Goal: Complete application form

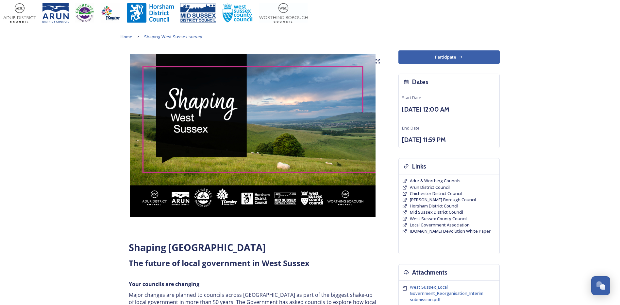
click at [419, 57] on button "Participate" at bounding box center [448, 56] width 101 height 13
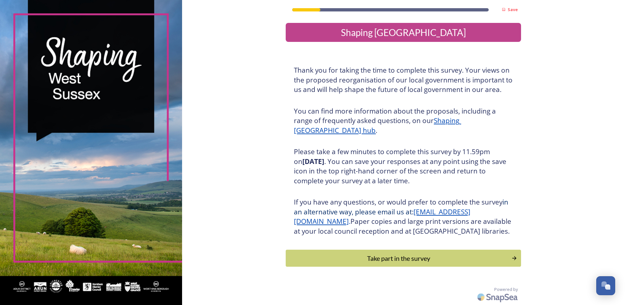
scroll to position [9, 0]
click at [323, 254] on div "Take part in the survey" at bounding box center [398, 258] width 221 height 10
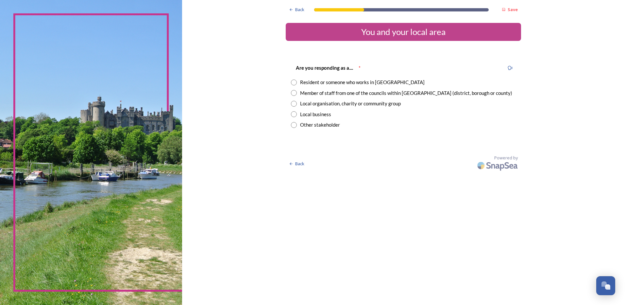
click at [292, 93] on input "radio" at bounding box center [294, 93] width 6 height 6
radio input "true"
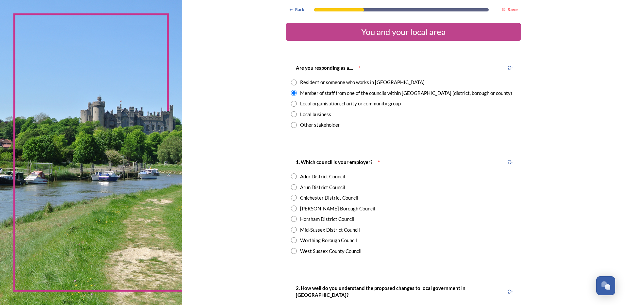
click at [291, 240] on input "radio" at bounding box center [294, 240] width 6 height 6
radio input "true"
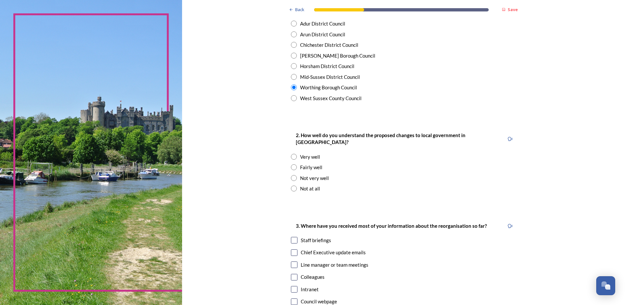
click at [291, 164] on input "radio" at bounding box center [294, 167] width 6 height 6
radio input "true"
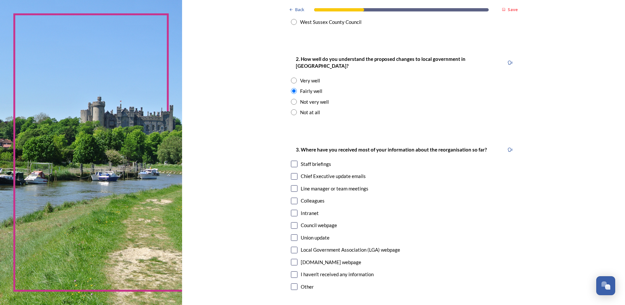
click at [294, 222] on input "checkbox" at bounding box center [294, 225] width 7 height 7
checkbox input "true"
click at [292, 173] on input "checkbox" at bounding box center [294, 176] width 7 height 7
checkbox input "true"
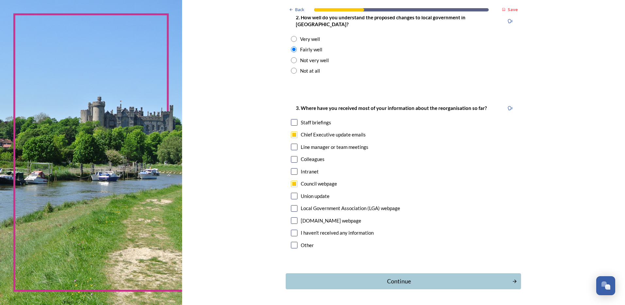
scroll to position [286, 0]
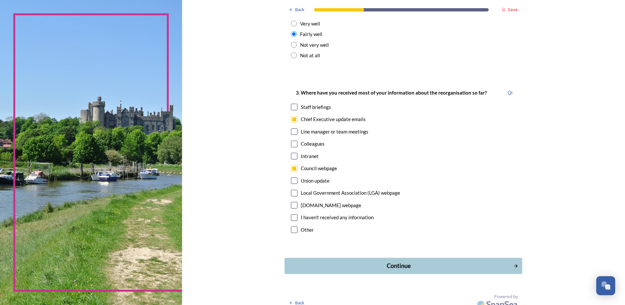
click at [299, 261] on div "Continue" at bounding box center [398, 265] width 221 height 9
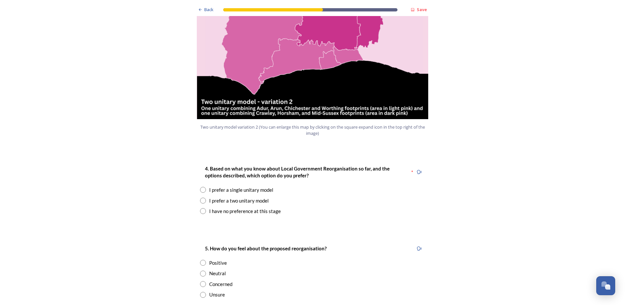
scroll to position [763, 0]
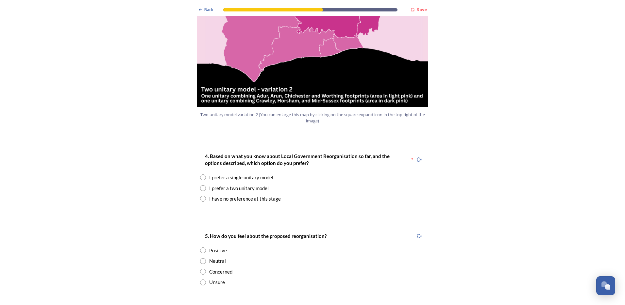
click at [200, 185] on input "radio" at bounding box center [203, 188] width 6 height 6
radio input "true"
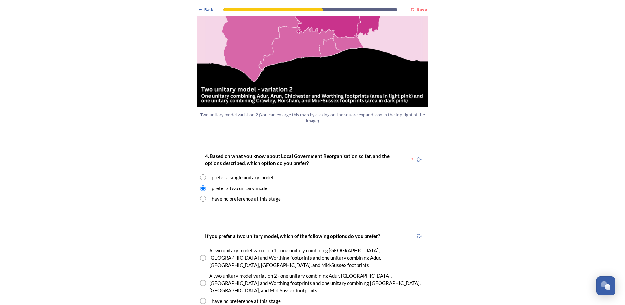
scroll to position [839, 0]
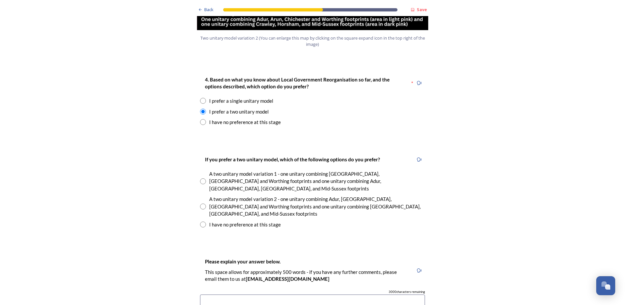
click at [200, 203] on input "radio" at bounding box center [203, 206] width 6 height 6
radio input "true"
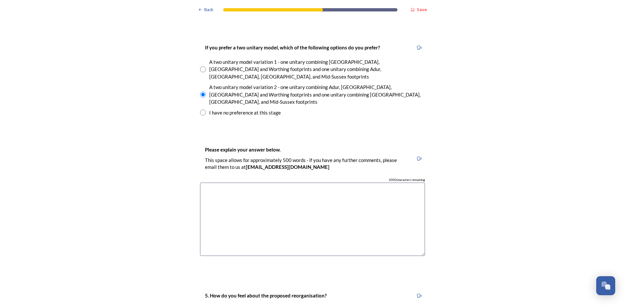
scroll to position [991, 0]
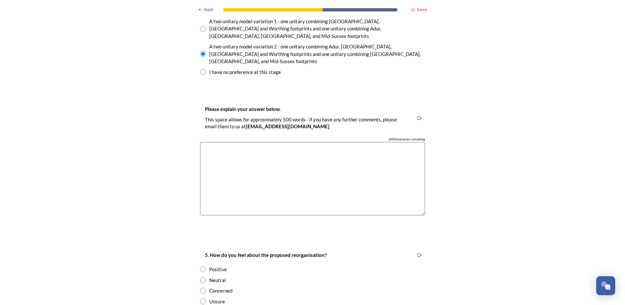
click at [240, 159] on textarea at bounding box center [312, 179] width 225 height 74
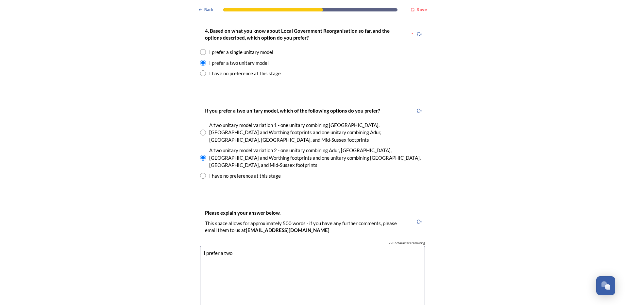
scroll to position [915, 0]
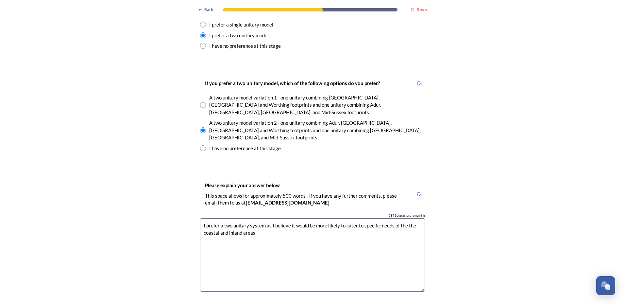
drag, startPoint x: 376, startPoint y: 191, endPoint x: 358, endPoint y: 193, distance: 18.4
click at [358, 218] on textarea "I prefer a two unitary system as I believe it would be more likely to cater to …" at bounding box center [312, 255] width 225 height 74
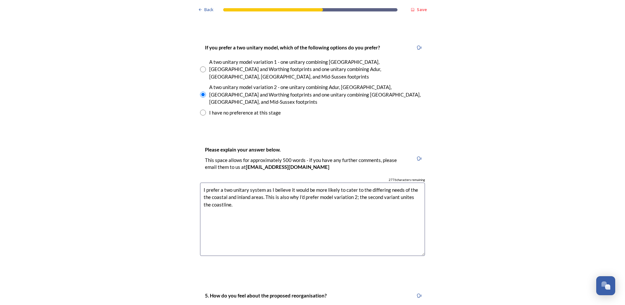
scroll to position [991, 0]
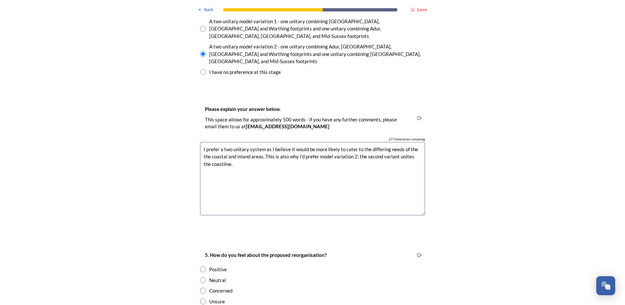
type textarea "I prefer a two unitary system as I believe it would be more likely to cater to …"
click at [201, 298] on input "radio" at bounding box center [203, 301] width 6 height 6
radio input "true"
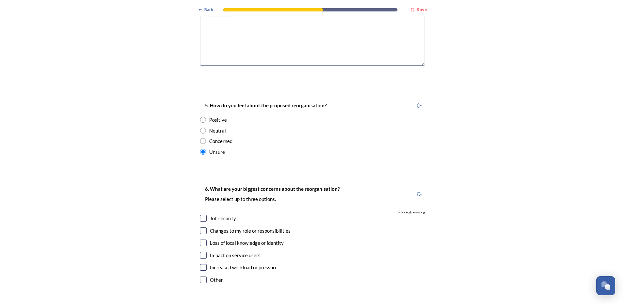
scroll to position [1144, 0]
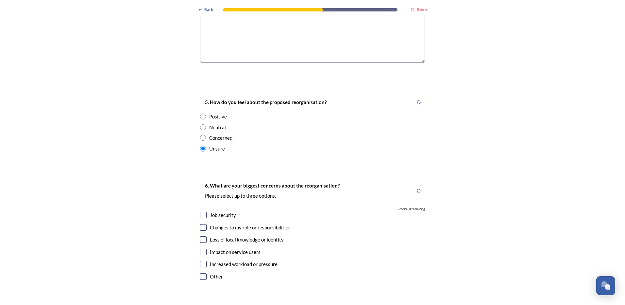
click at [201, 135] on input "radio" at bounding box center [203, 138] width 6 height 6
radio input "true"
click at [200, 248] on input "checkbox" at bounding box center [203, 251] width 7 height 7
checkbox input "true"
click at [200, 236] on input "checkbox" at bounding box center [203, 239] width 7 height 7
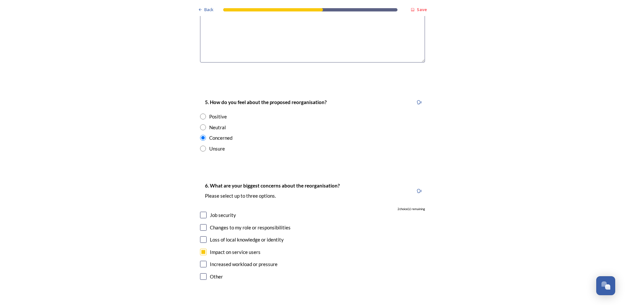
checkbox input "true"
click at [201, 261] on input "checkbox" at bounding box center [203, 264] width 7 height 7
checkbox input "true"
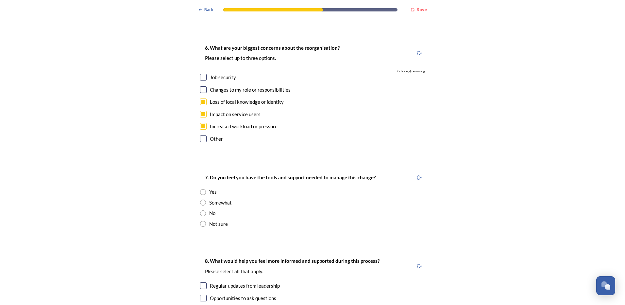
scroll to position [1297, 0]
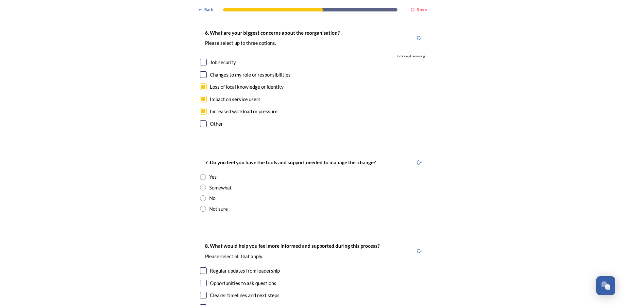
click at [200, 184] on input "radio" at bounding box center [203, 187] width 6 height 6
radio input "true"
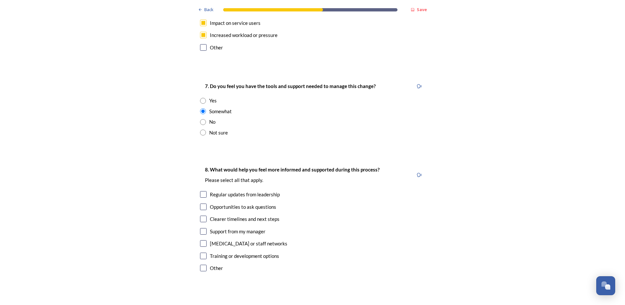
click at [200, 191] on input "checkbox" at bounding box center [203, 194] width 7 height 7
checkbox input "true"
click at [204, 215] on input "checkbox" at bounding box center [203, 218] width 7 height 7
checkbox input "true"
click at [203, 203] on input "checkbox" at bounding box center [203, 206] width 7 height 7
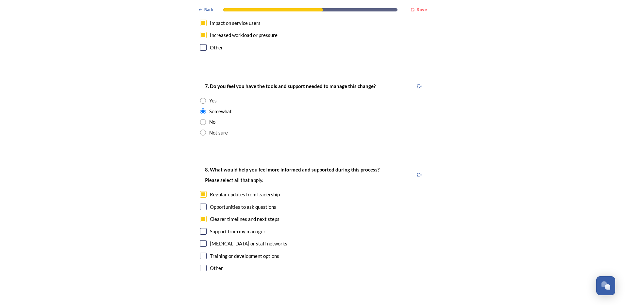
checkbox input "true"
click at [200, 252] on input "checkbox" at bounding box center [203, 255] width 7 height 7
checkbox input "true"
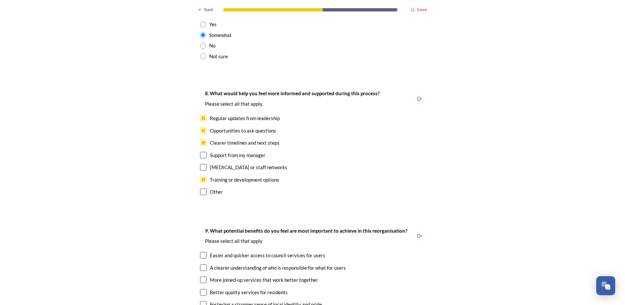
scroll to position [1525, 0]
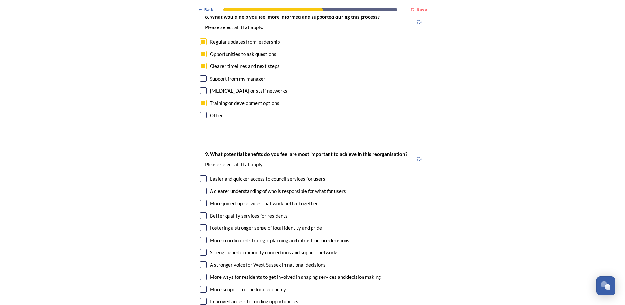
click at [200, 188] on input "checkbox" at bounding box center [203, 191] width 7 height 7
checkbox input "true"
click at [200, 200] on input "checkbox" at bounding box center [203, 203] width 7 height 7
checkbox input "true"
click at [203, 237] on input "checkbox" at bounding box center [203, 240] width 7 height 7
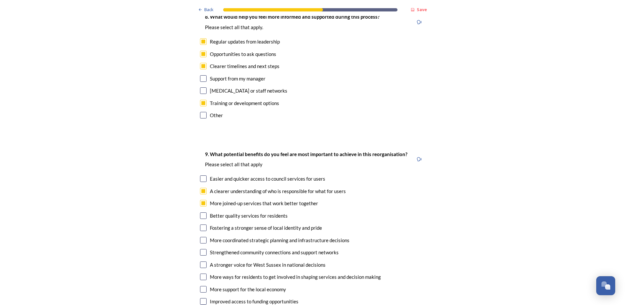
checkbox input "true"
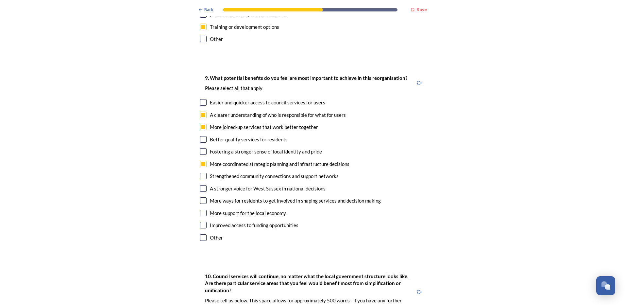
click at [201, 185] on input "checkbox" at bounding box center [203, 188] width 7 height 7
checkbox input "true"
click at [204, 197] on input "checkbox" at bounding box center [203, 200] width 7 height 7
checkbox input "true"
click at [200, 222] on input "checkbox" at bounding box center [203, 225] width 7 height 7
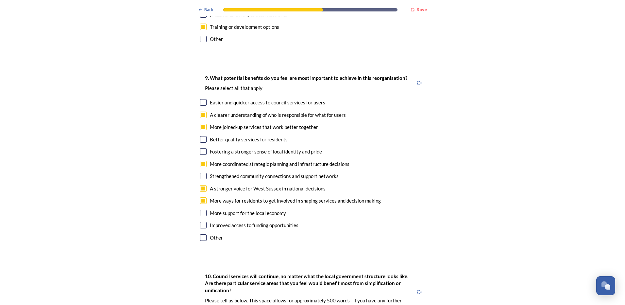
checkbox input "true"
click at [201, 111] on input "checkbox" at bounding box center [203, 114] width 7 height 7
checkbox input "true"
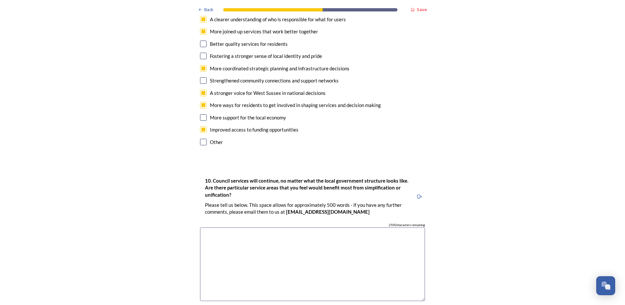
scroll to position [1754, 0]
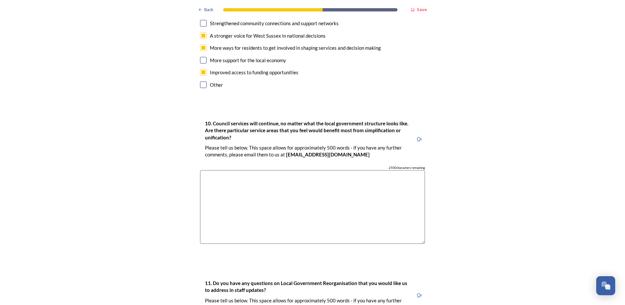
click at [206, 170] on textarea at bounding box center [312, 207] width 225 height 74
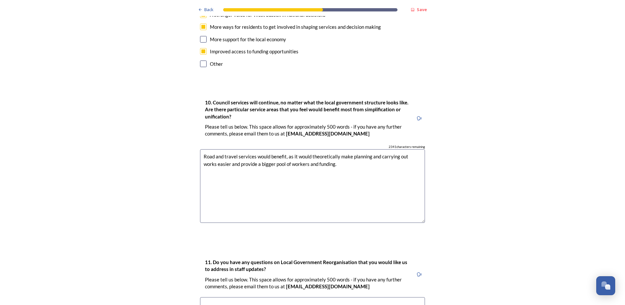
scroll to position [1830, 0]
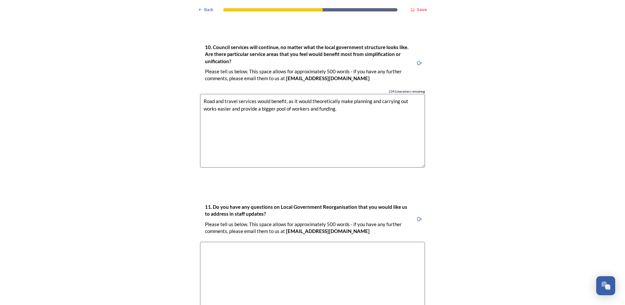
type textarea "Road and travel services would benefit, as it would theoretically make planning…"
click at [300, 242] on textarea at bounding box center [312, 279] width 225 height 74
type textarea "I"
click at [374, 242] on textarea "How will you be identifying the needs of specific areas, and where will those b…" at bounding box center [312, 279] width 225 height 74
click at [305, 242] on textarea "How will you be identifying the needs of specific areas, and where will those b…" at bounding box center [312, 279] width 225 height 74
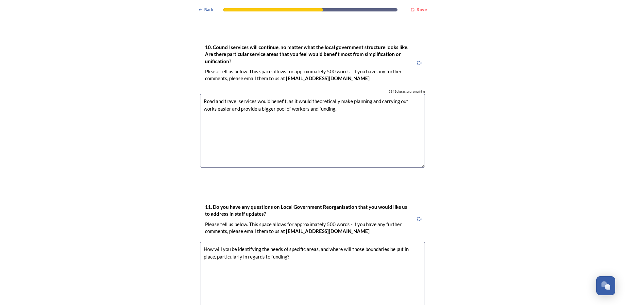
click at [305, 242] on textarea "How will you be identifying the needs of specific areas, and where will those b…" at bounding box center [312, 279] width 225 height 74
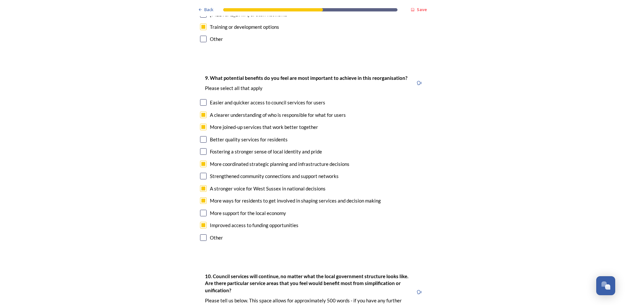
scroll to position [1890, 0]
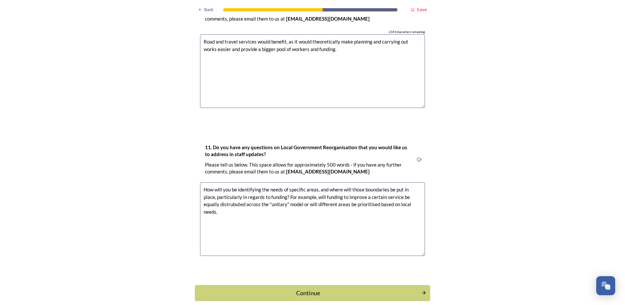
click at [226, 182] on textarea "How will you be identifying the needs of specific areas, and where will those b…" at bounding box center [312, 219] width 225 height 74
click at [235, 182] on textarea "How will you be identifying the needs of specific areas, and where will those b…" at bounding box center [312, 219] width 225 height 74
type textarea "How will you be identifying the needs of specific areas, and where will those b…"
click at [243, 288] on div "Continue" at bounding box center [307, 292] width 221 height 9
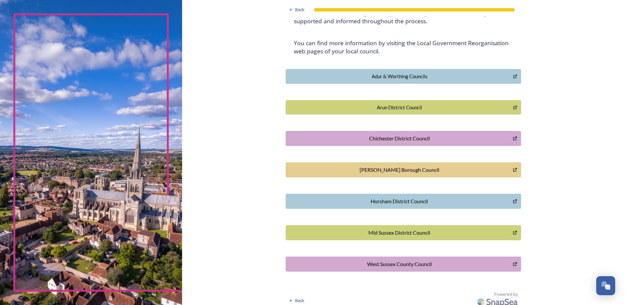
scroll to position [116, 0]
